Goal: Check status: Check status

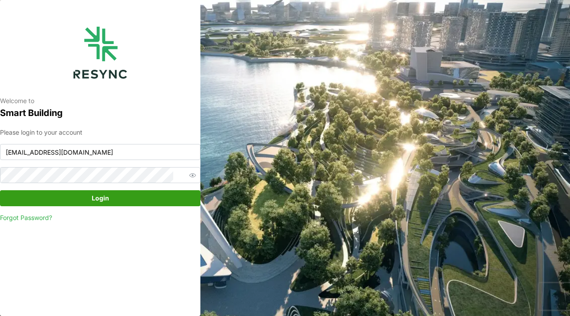
click at [133, 197] on span "Login" at bounding box center [99, 198] width 183 height 15
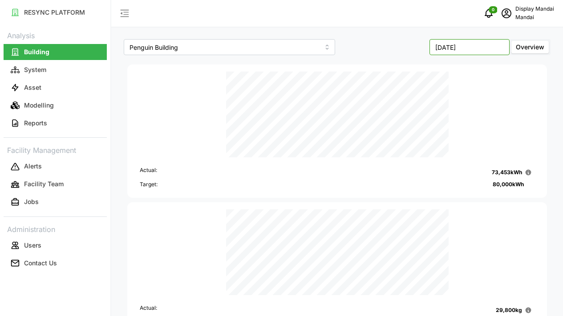
click at [485, 49] on input "[DATE]" at bounding box center [469, 47] width 80 height 16
click at [457, 124] on button "Aug" at bounding box center [451, 122] width 38 height 16
click at [460, 49] on input "[DATE]" at bounding box center [469, 47] width 80 height 16
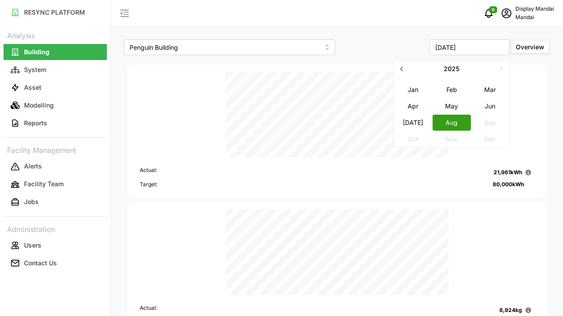
click at [403, 123] on button "[DATE]" at bounding box center [413, 122] width 38 height 16
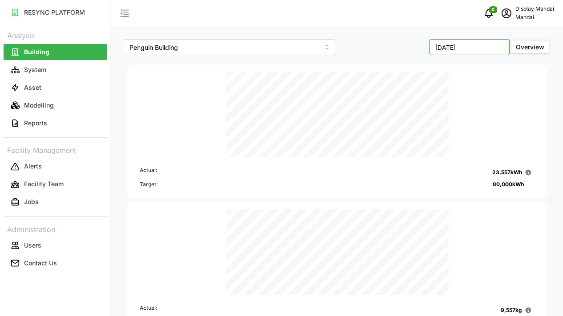
click at [466, 43] on input "[DATE]" at bounding box center [469, 47] width 80 height 16
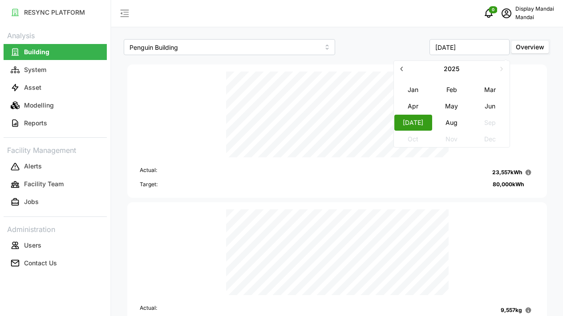
click at [480, 108] on button "Jun" at bounding box center [490, 106] width 38 height 16
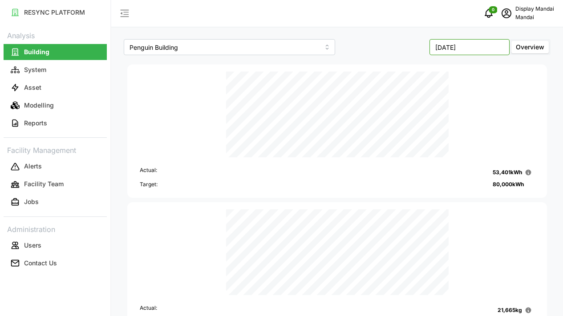
click at [444, 46] on input "[DATE]" at bounding box center [469, 47] width 80 height 16
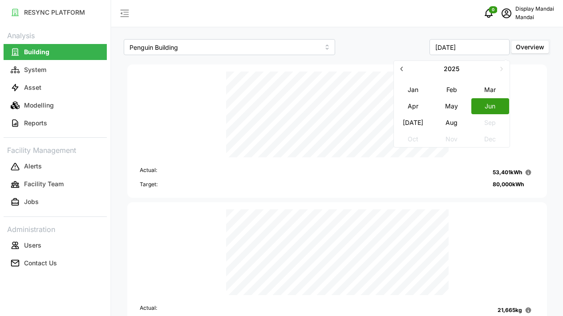
click at [450, 105] on button "May" at bounding box center [451, 106] width 38 height 16
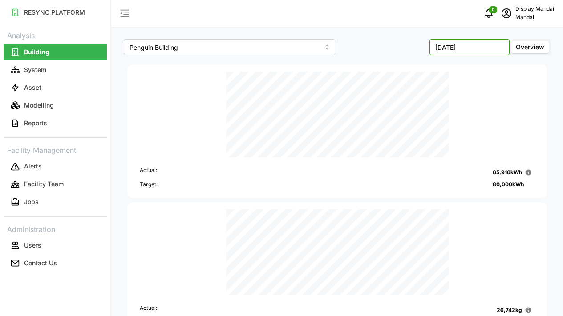
click at [465, 52] on input "[DATE]" at bounding box center [469, 47] width 80 height 16
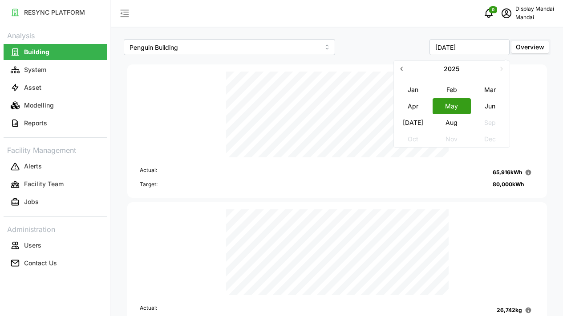
click at [424, 109] on button "Apr" at bounding box center [413, 106] width 38 height 16
type input "[DATE]"
